Goal: Information Seeking & Learning: Learn about a topic

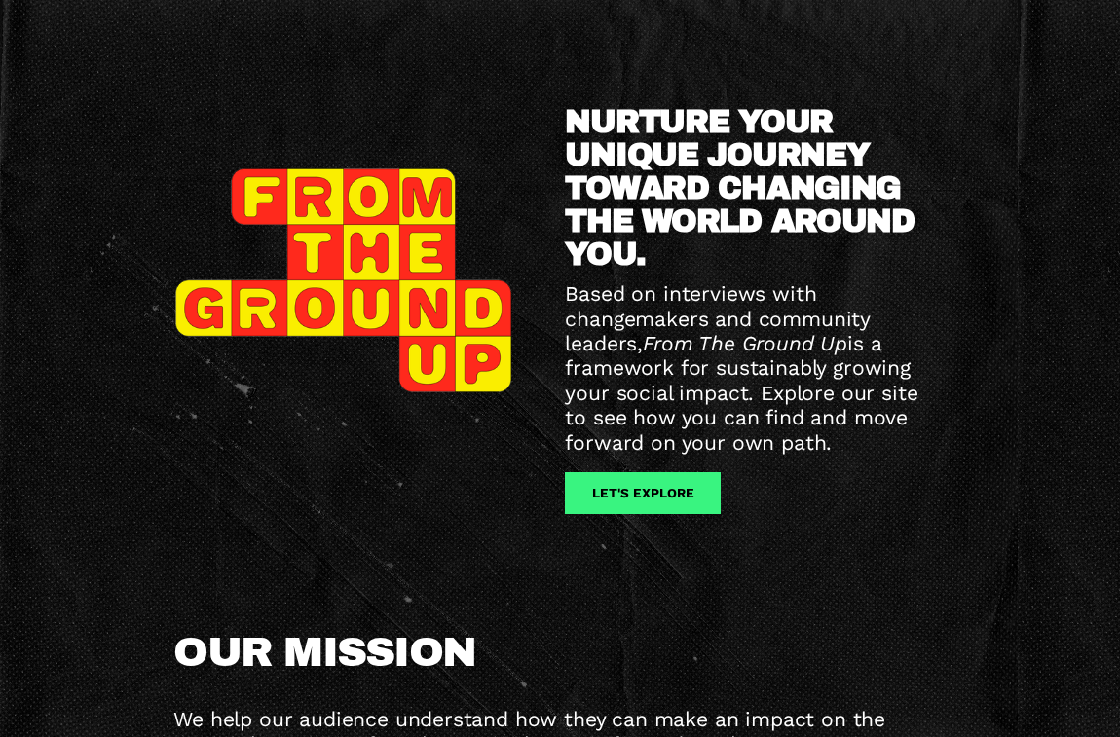
scroll to position [341, 0]
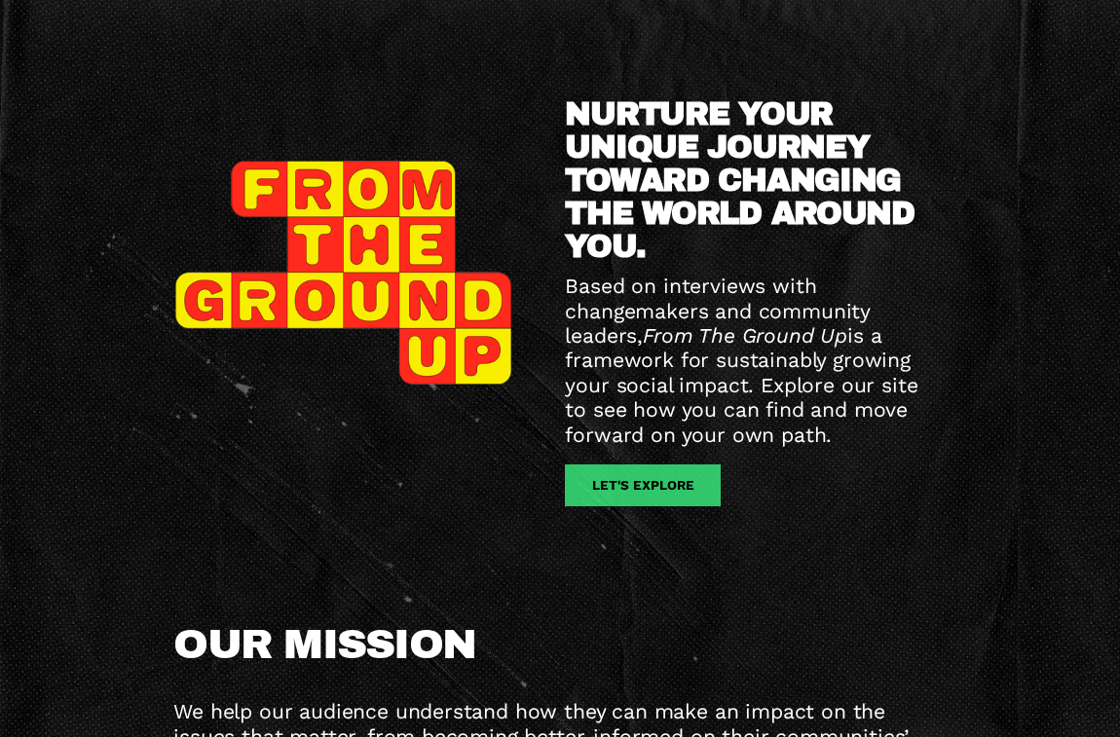
click at [631, 481] on link "let's explore" at bounding box center [642, 486] width 155 height 42
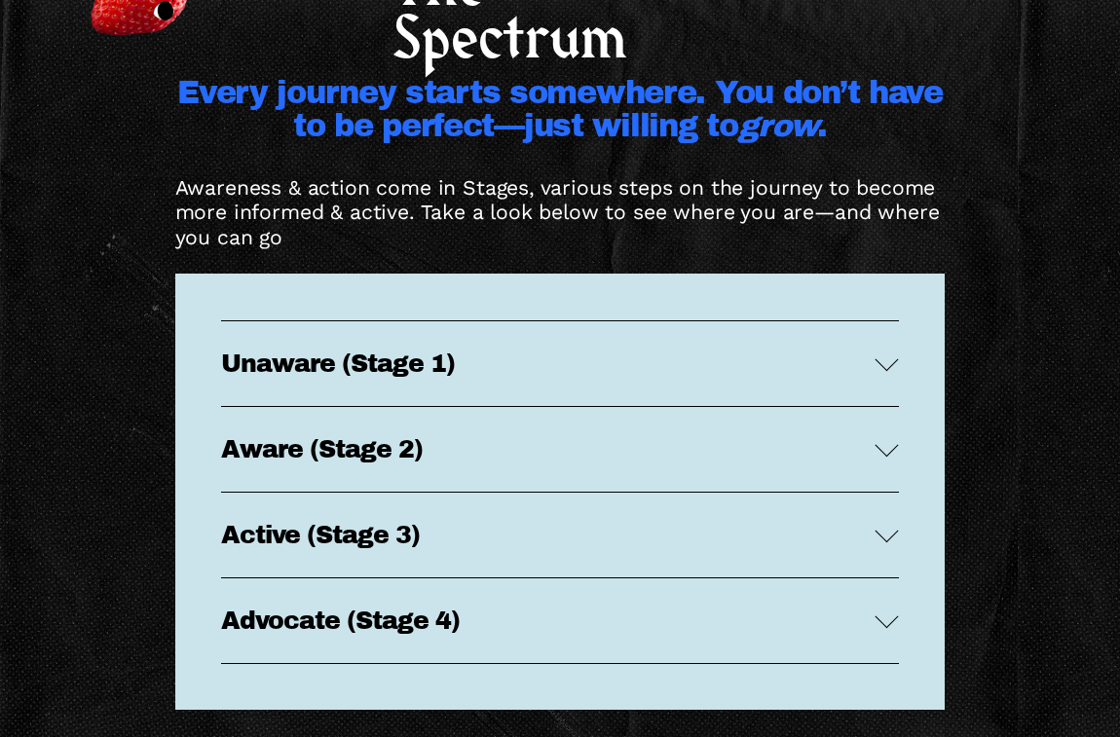
scroll to position [3398, 0]
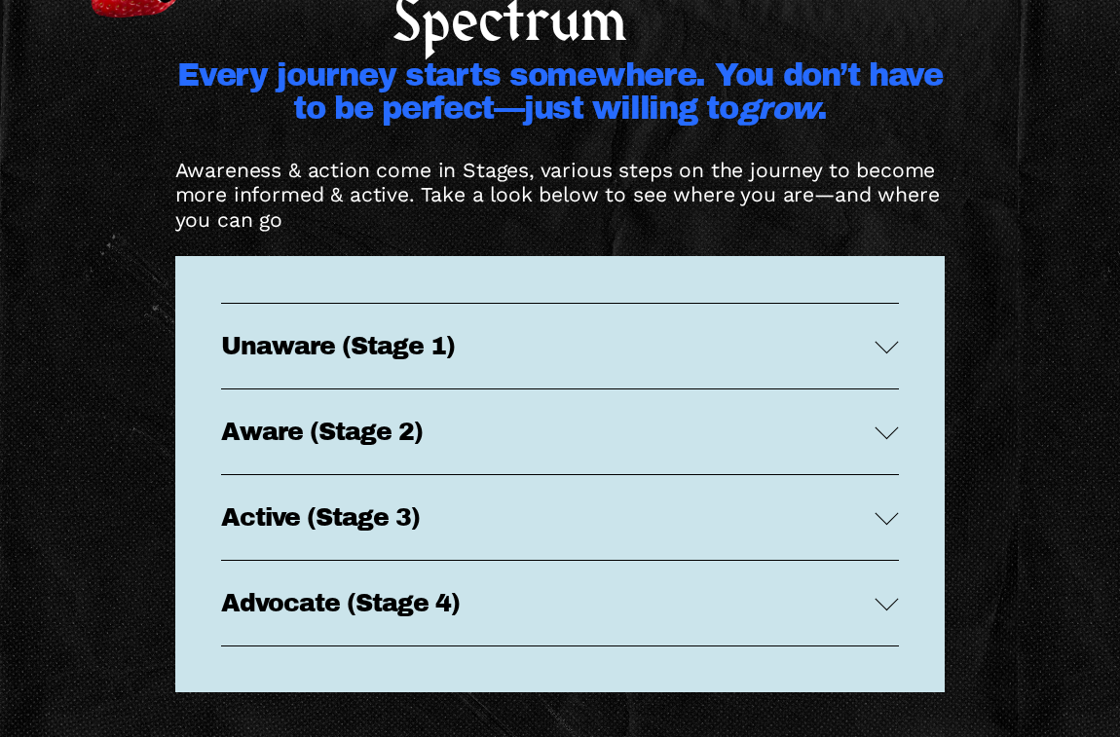
click at [874, 340] on span "Unaware (Stage 1)" at bounding box center [548, 346] width 654 height 26
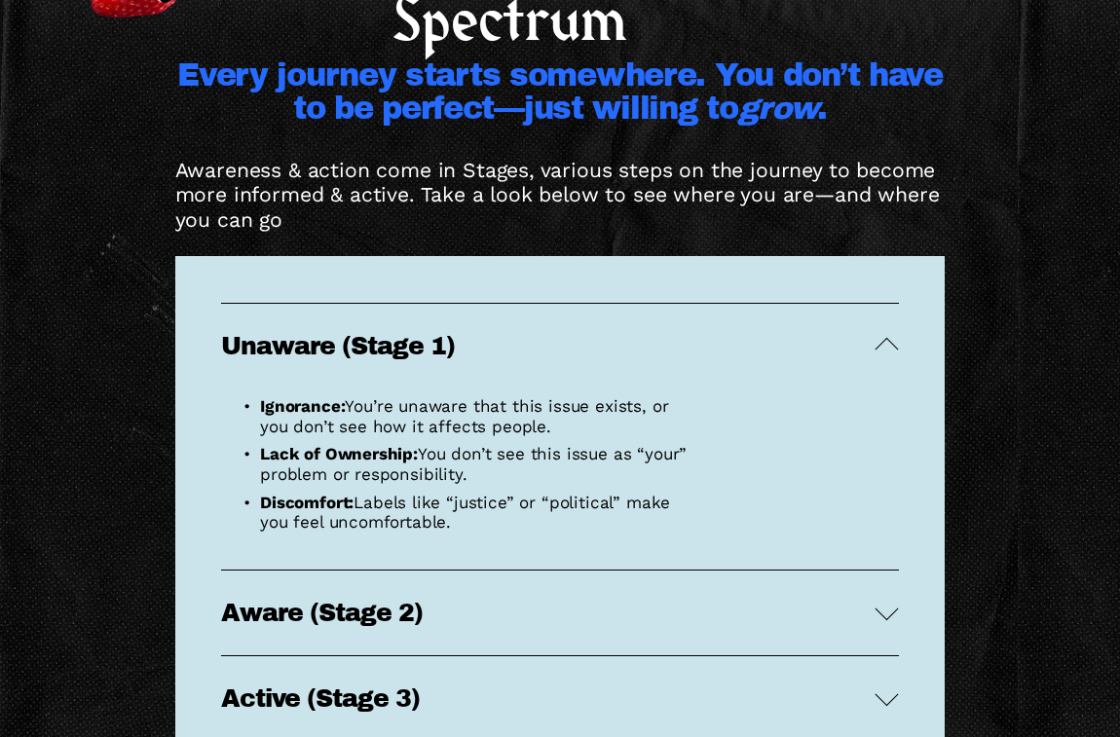
click at [884, 339] on div at bounding box center [886, 345] width 23 height 23
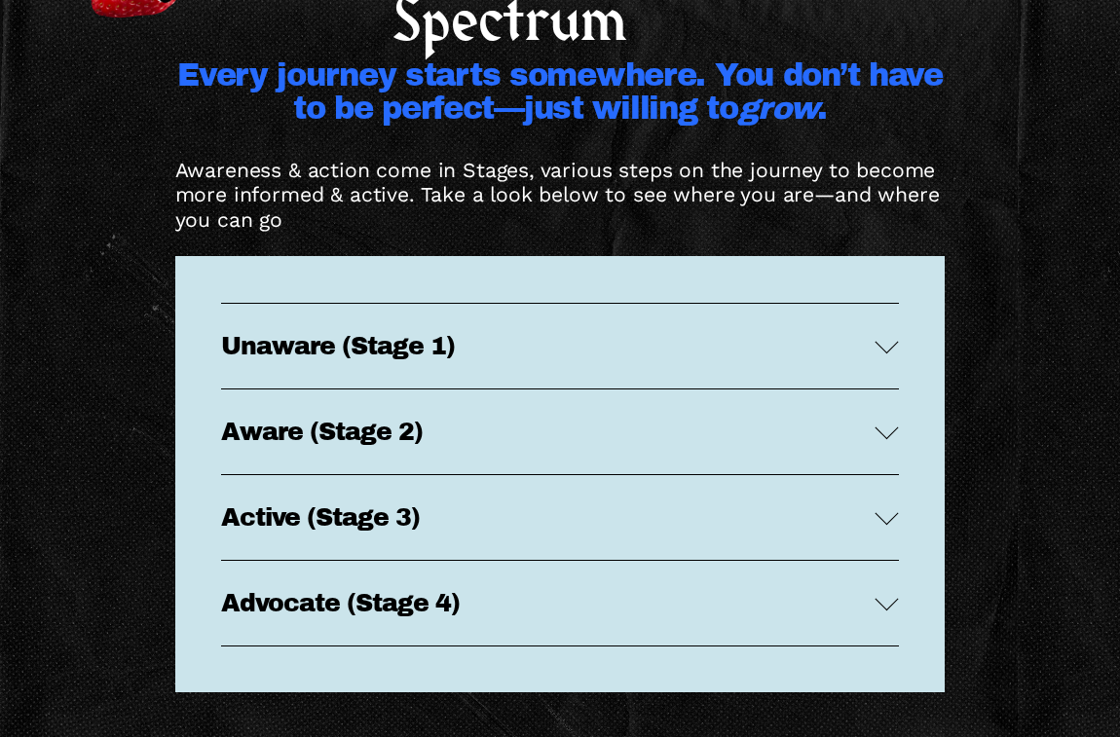
click at [890, 430] on div at bounding box center [886, 427] width 23 height 23
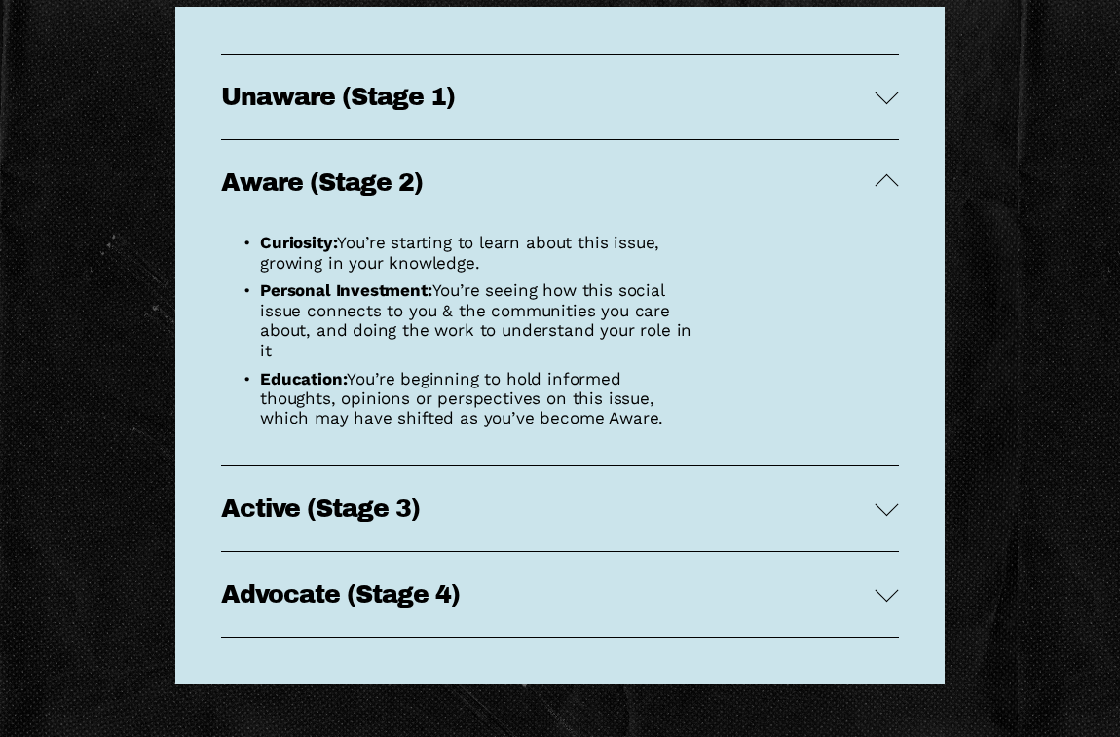
scroll to position [3650, 0]
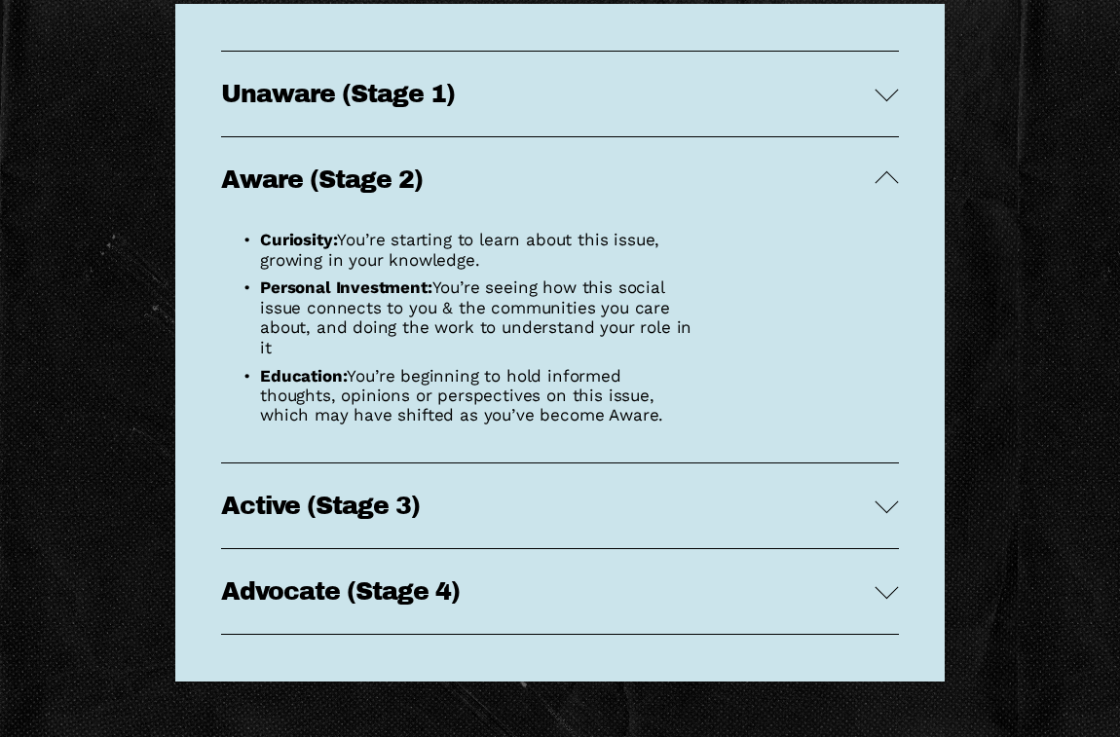
click at [880, 176] on div at bounding box center [886, 178] width 23 height 23
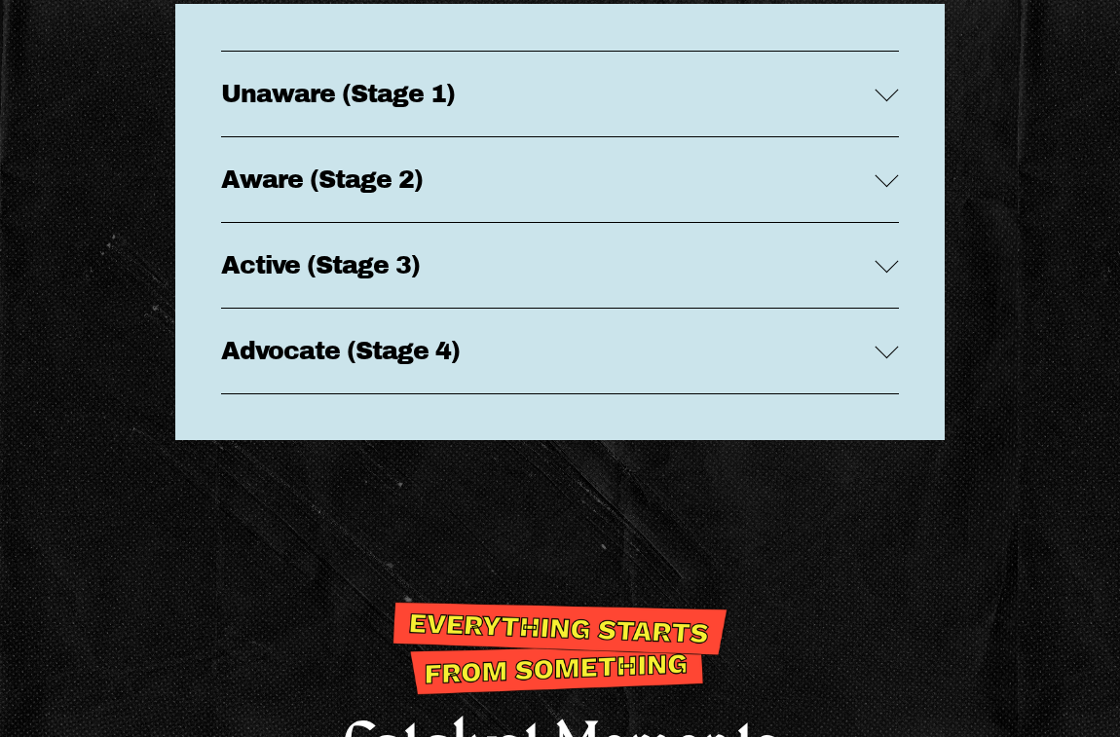
click at [887, 268] on div at bounding box center [886, 260] width 23 height 23
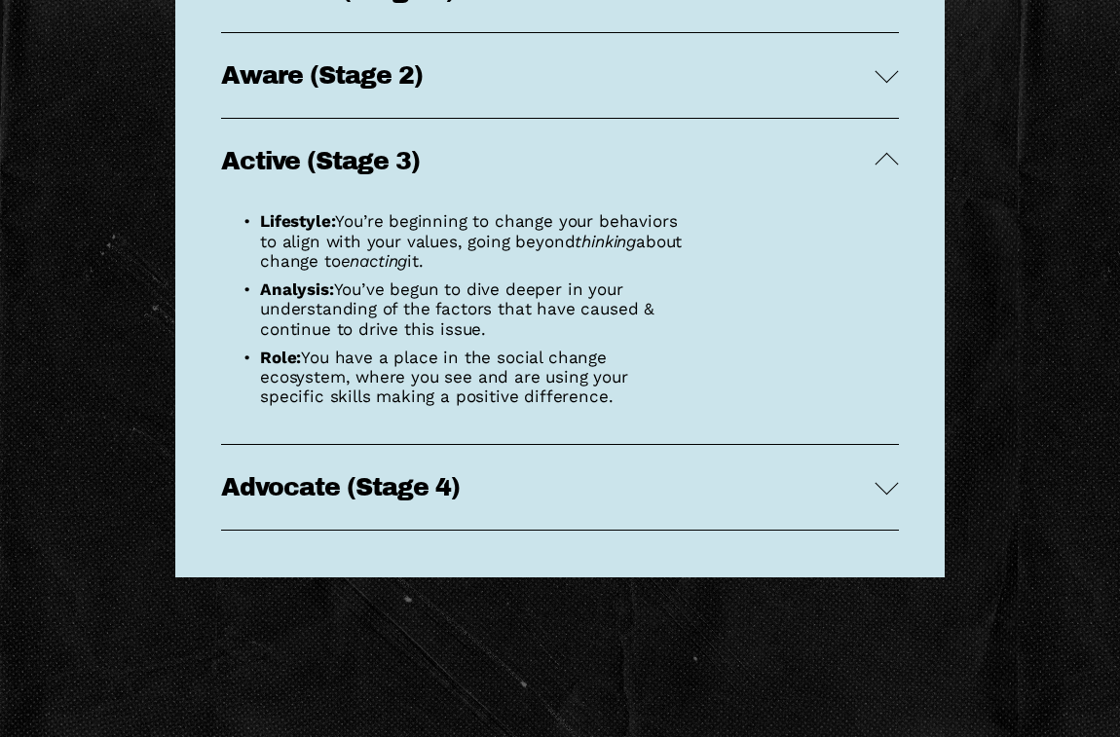
scroll to position [3761, 0]
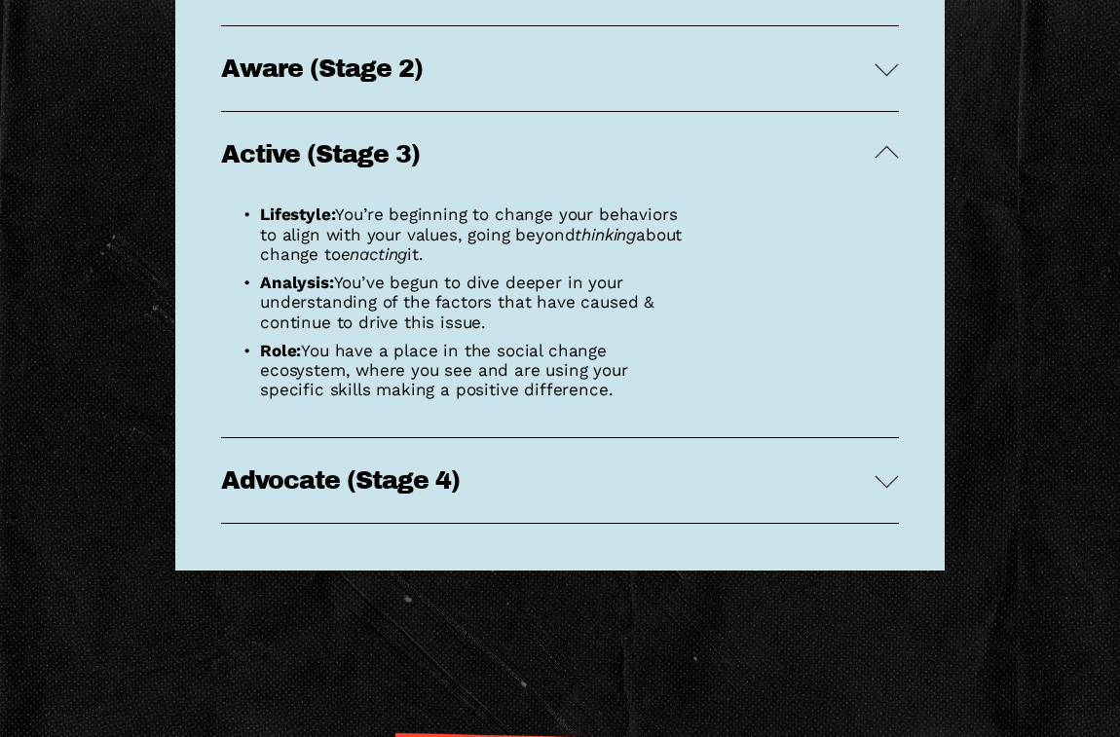
click at [891, 483] on div at bounding box center [886, 476] width 23 height 23
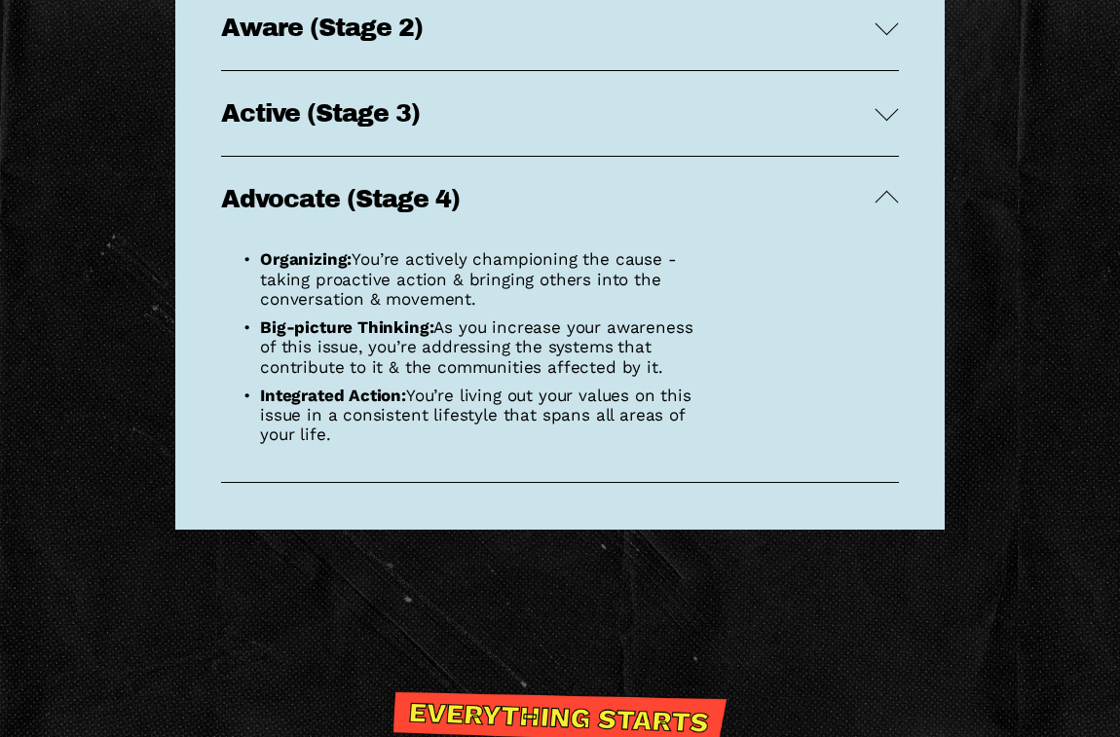
scroll to position [3803, 0]
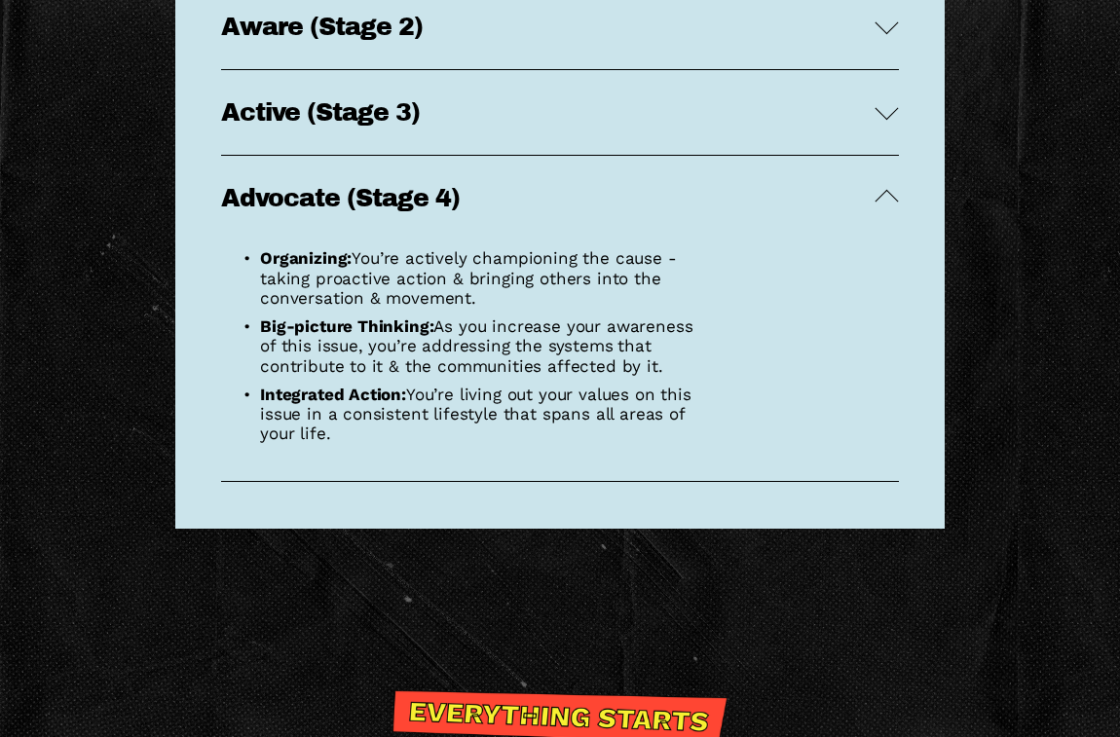
click at [892, 107] on div at bounding box center [886, 107] width 23 height 23
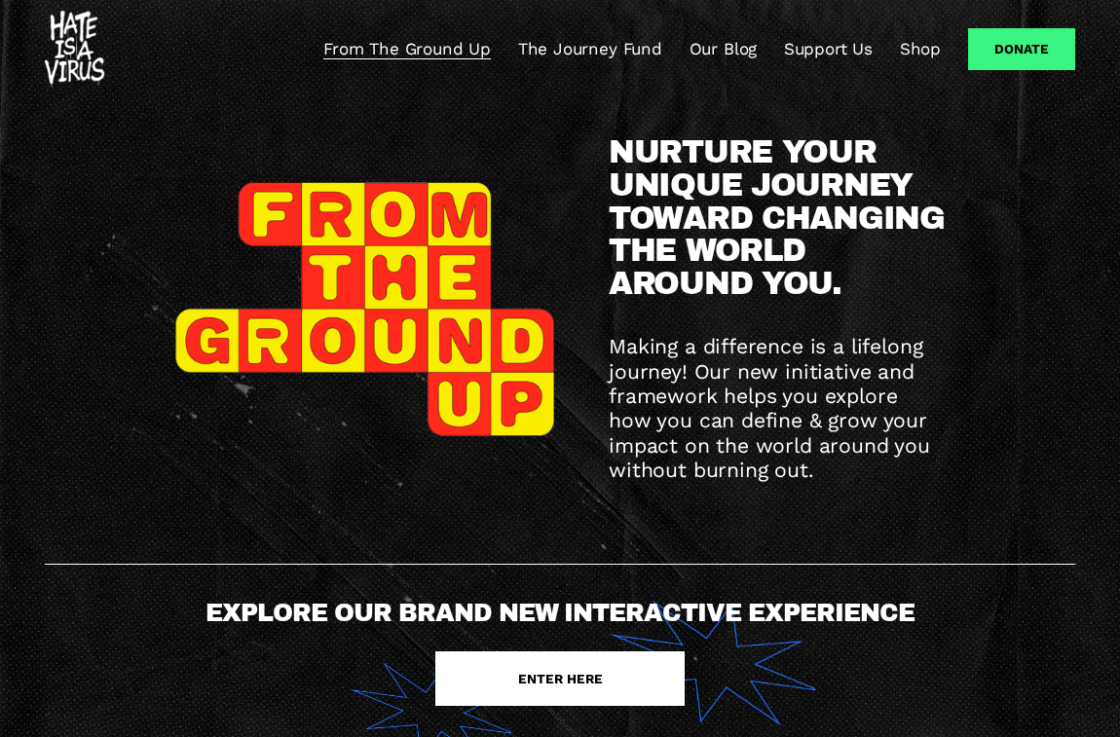
scroll to position [0, 0]
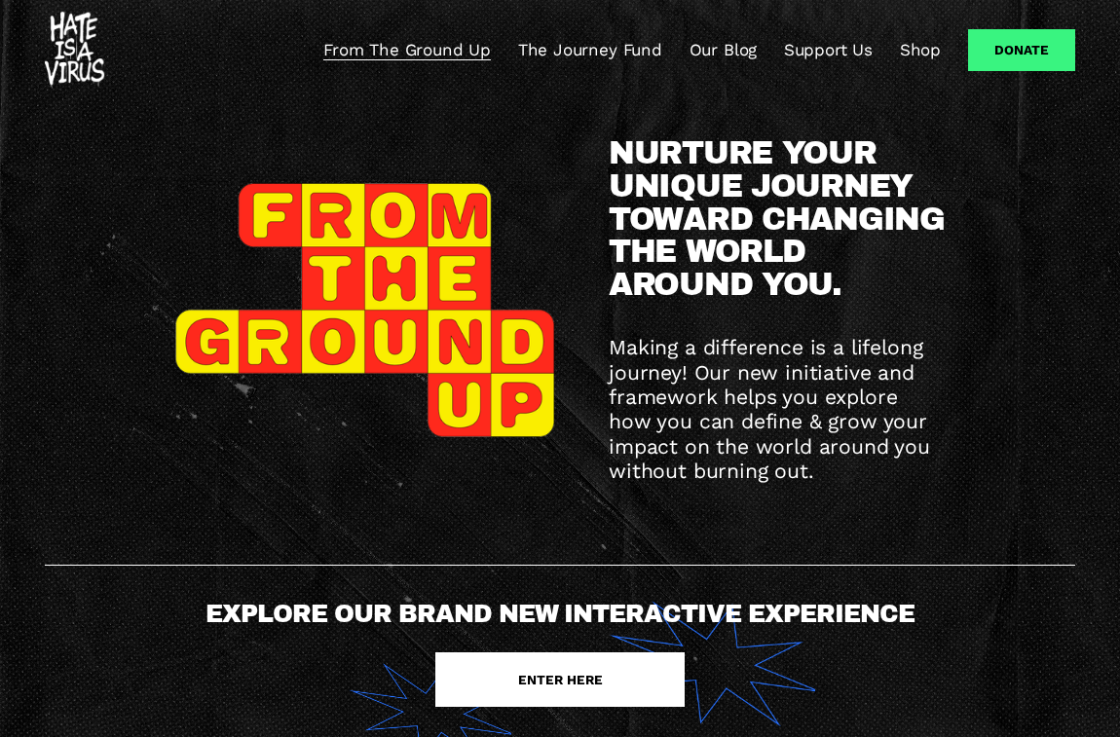
click at [364, 311] on div at bounding box center [365, 309] width 380 height 253
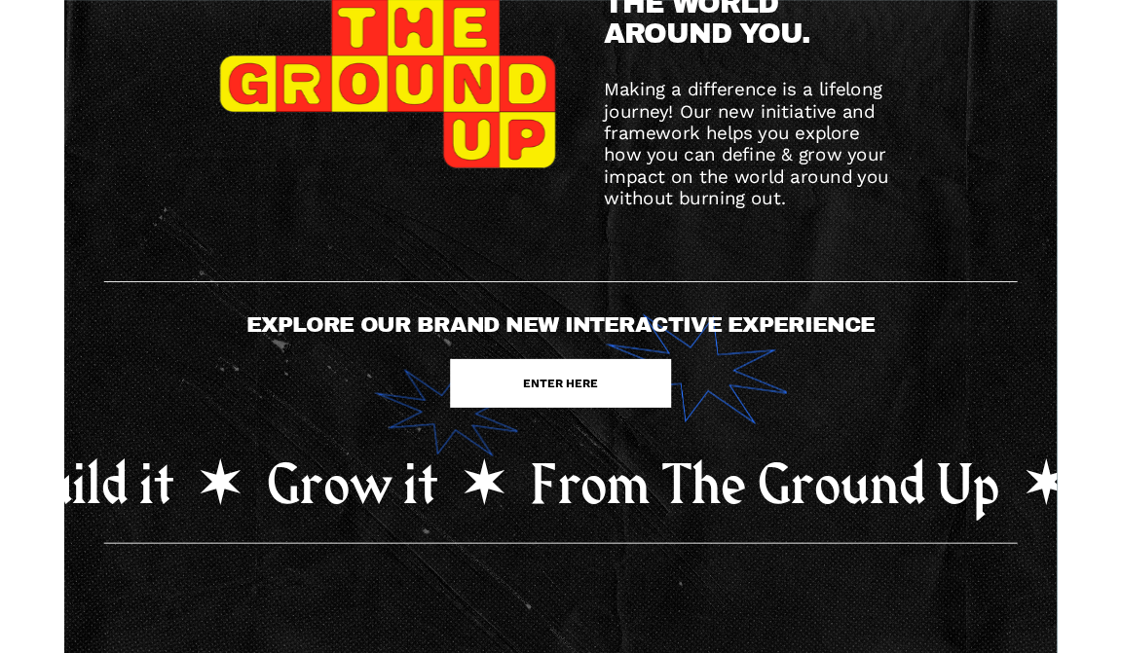
scroll to position [280, 0]
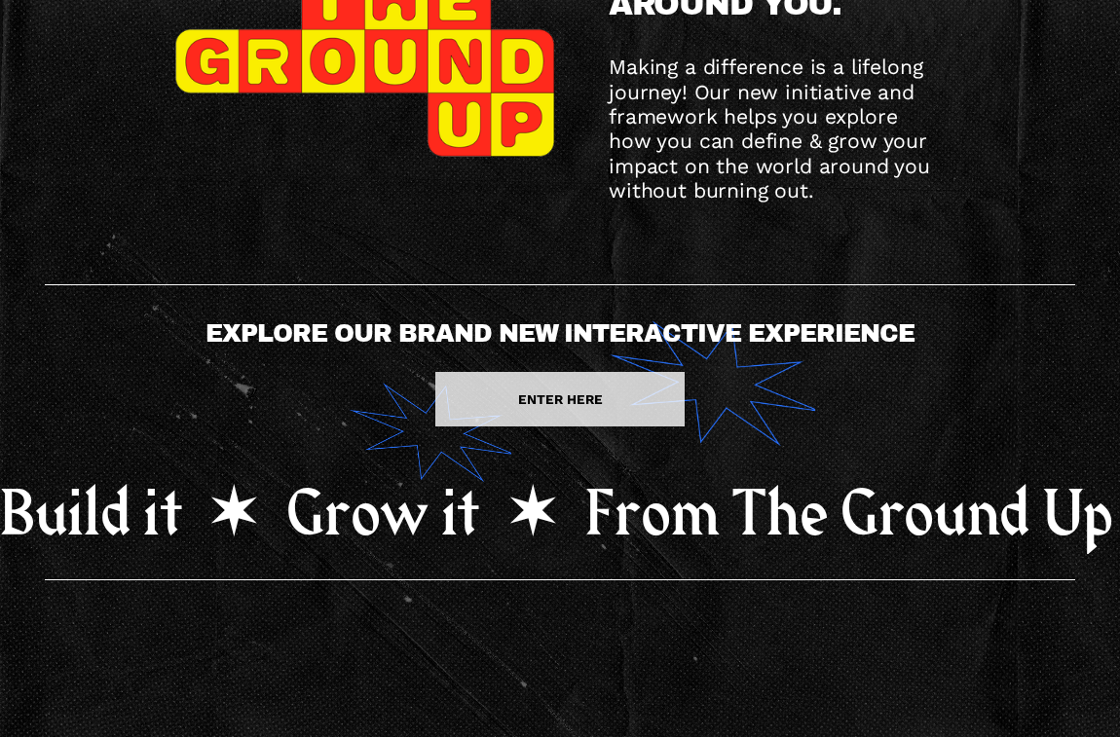
click at [570, 390] on link "ENTER HERE" at bounding box center [559, 399] width 249 height 55
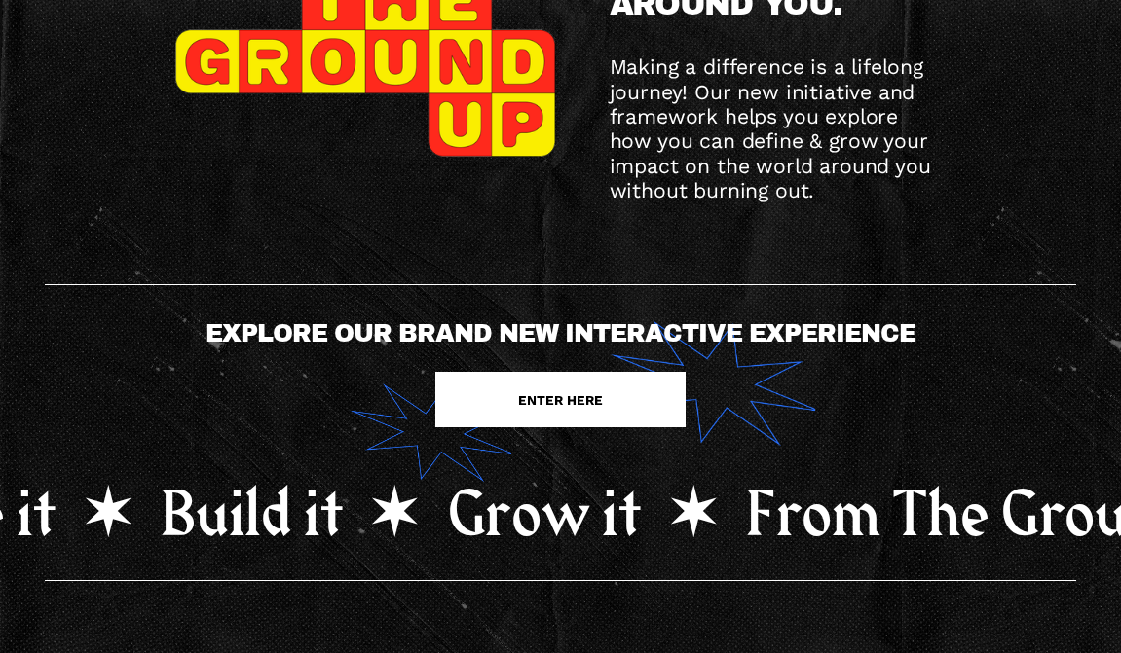
scroll to position [0, 0]
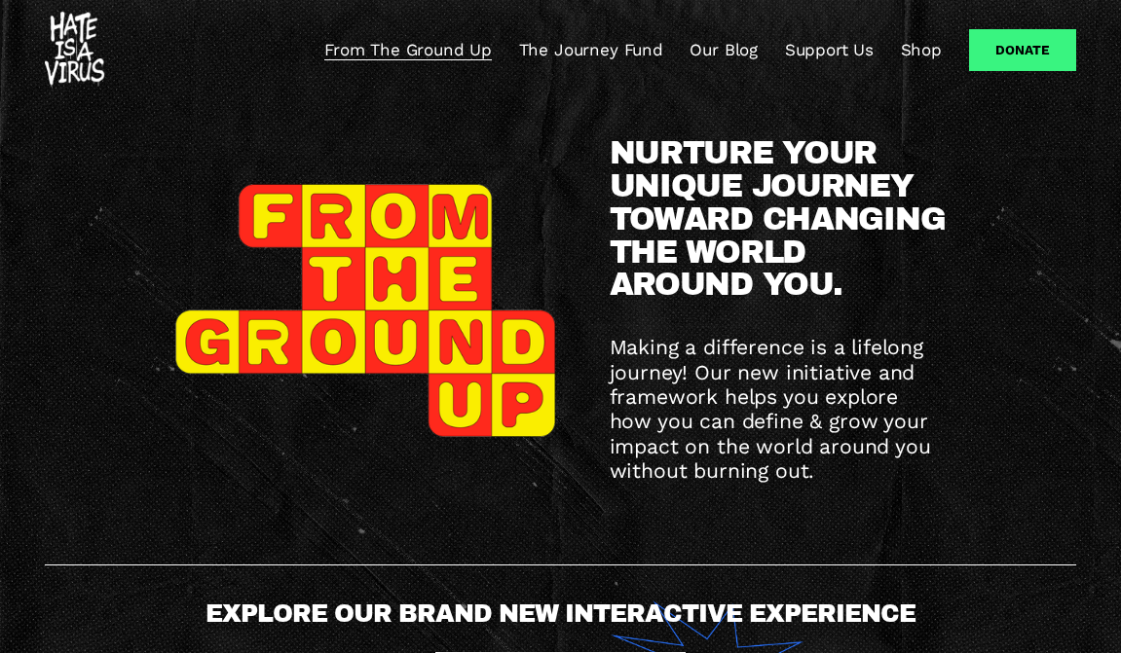
click at [731, 53] on link "Our Blog" at bounding box center [723, 50] width 68 height 23
